Goal: Task Accomplishment & Management: Manage account settings

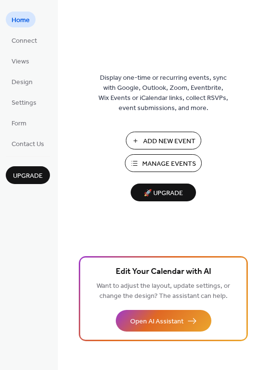
click at [169, 163] on span "Manage Events" at bounding box center [169, 164] width 54 height 10
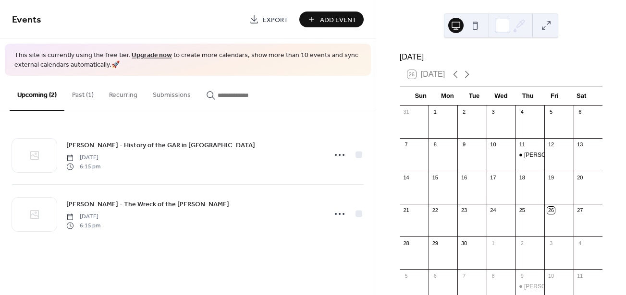
click at [74, 95] on button "Past (1)" at bounding box center [82, 93] width 37 height 34
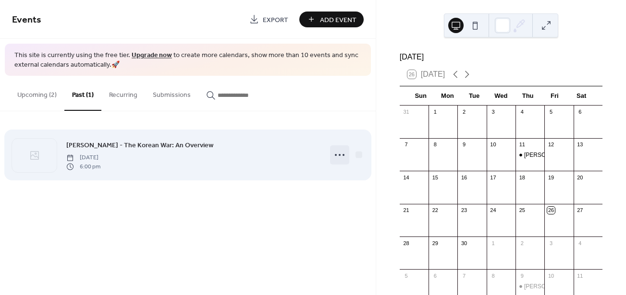
click at [337, 156] on icon at bounding box center [339, 154] width 15 height 15
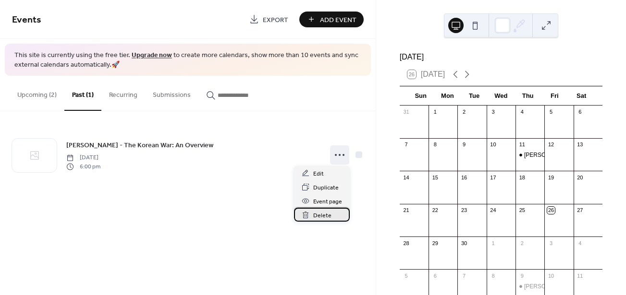
click at [326, 219] on span "Delete" at bounding box center [322, 216] width 18 height 10
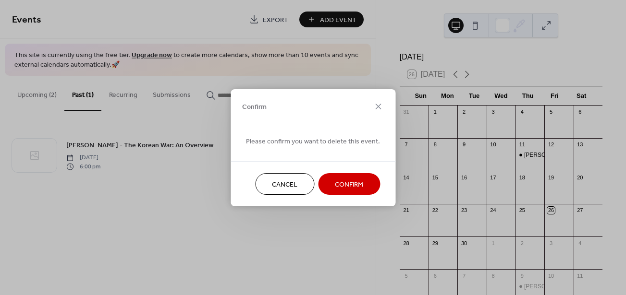
click at [340, 180] on span "Confirm" at bounding box center [349, 185] width 28 height 10
